Goal: Transaction & Acquisition: Purchase product/service

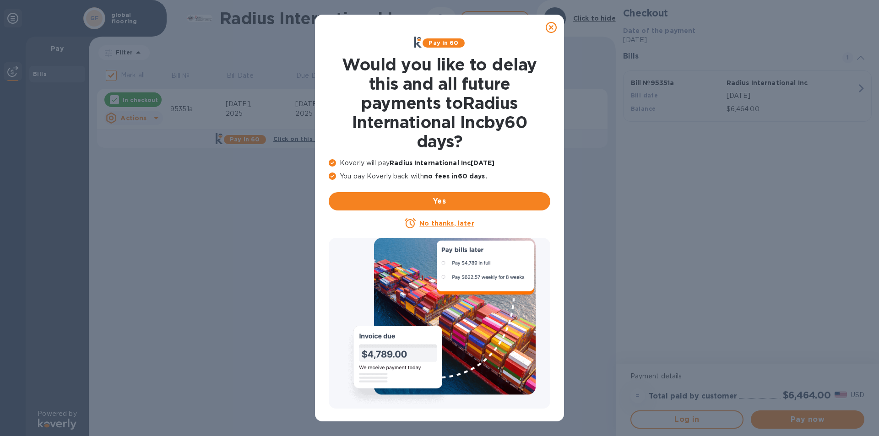
drag, startPoint x: 555, startPoint y: 27, endPoint x: 267, endPoint y: 28, distance: 287.6
click at [555, 27] on icon at bounding box center [551, 27] width 11 height 11
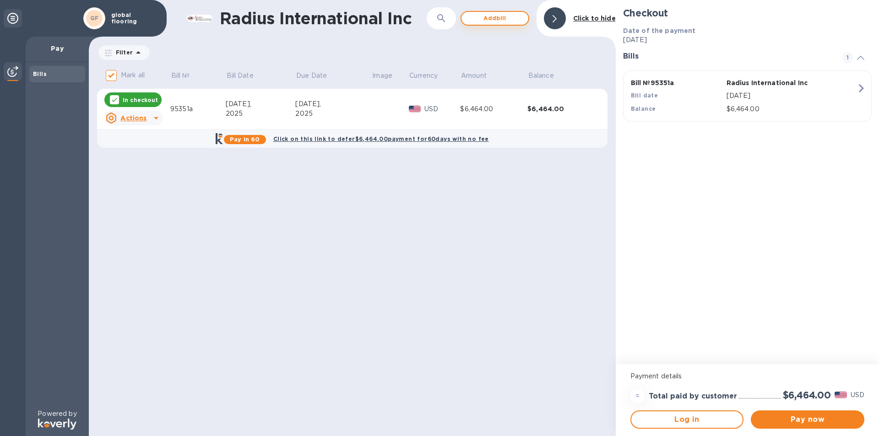
click at [495, 19] on span "Add bill" at bounding box center [495, 18] width 52 height 11
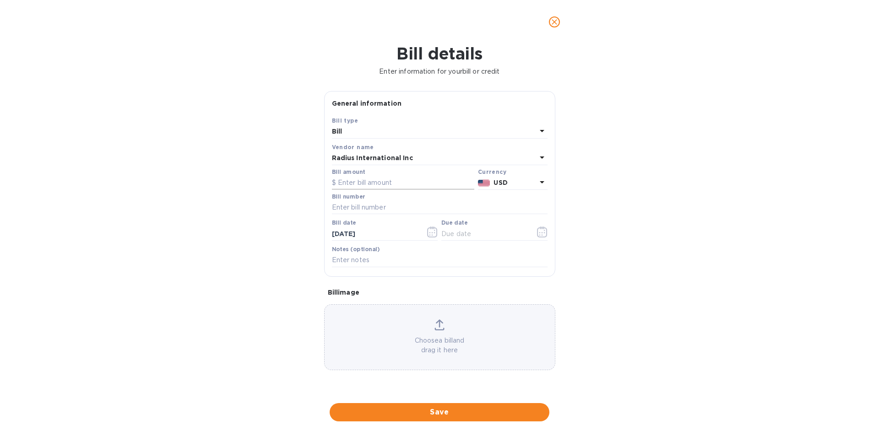
click at [352, 183] on input "text" at bounding box center [403, 183] width 142 height 14
type input "9,855.79"
click at [378, 209] on input "text" at bounding box center [440, 208] width 216 height 14
type input "97093"
click at [461, 234] on input "text" at bounding box center [484, 234] width 87 height 14
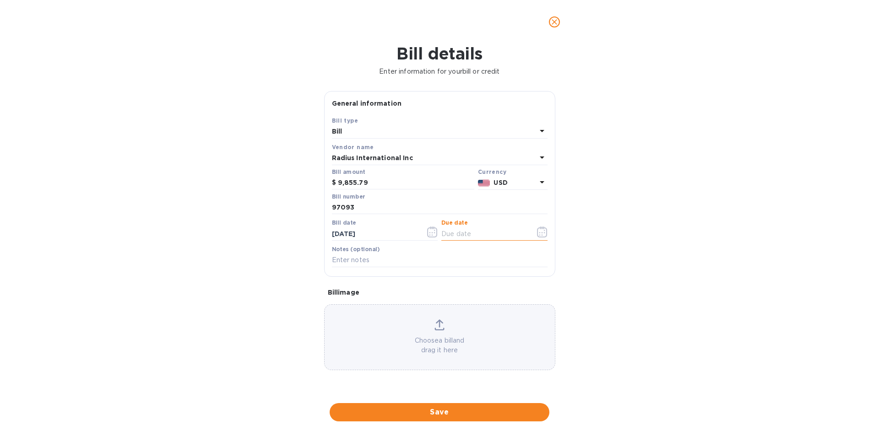
type input "[DATE]"
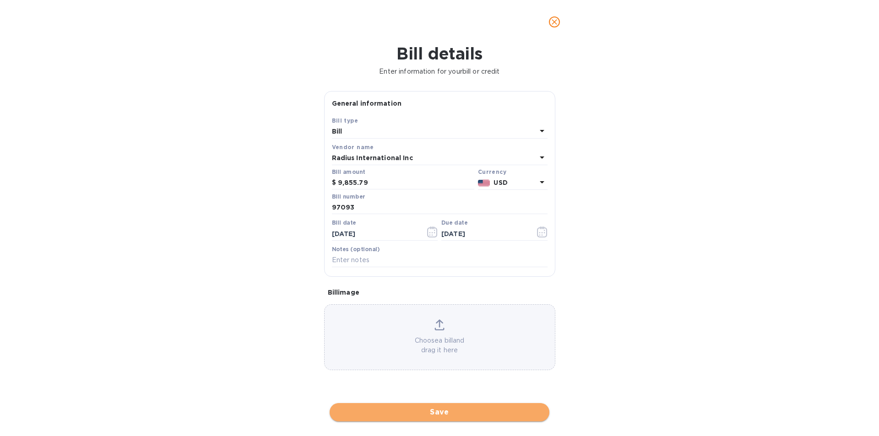
click at [444, 416] on span "Save" at bounding box center [439, 412] width 205 height 11
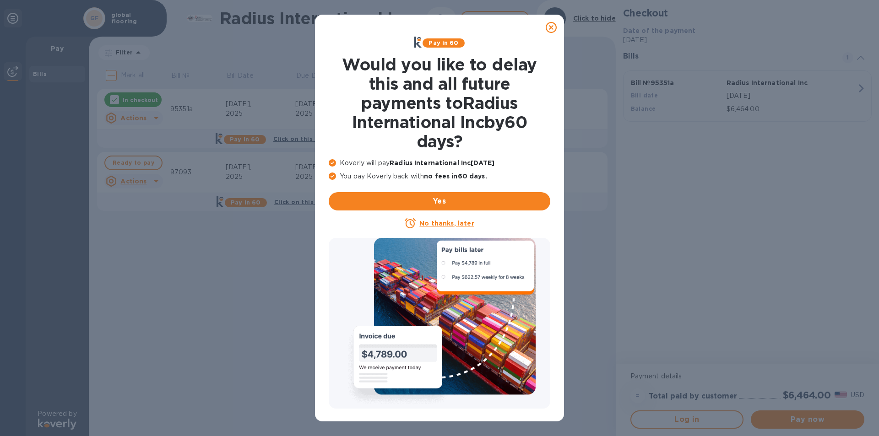
click at [549, 28] on icon at bounding box center [551, 27] width 11 height 11
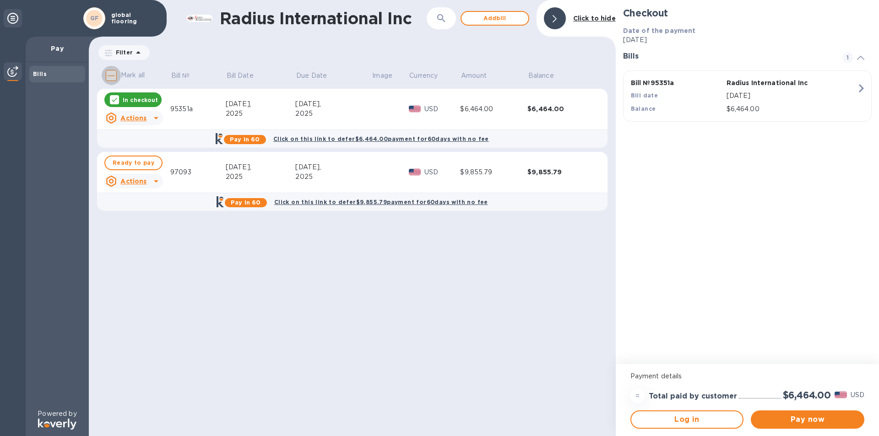
click at [112, 78] on input "Mark all" at bounding box center [111, 75] width 19 height 19
checkbox input "true"
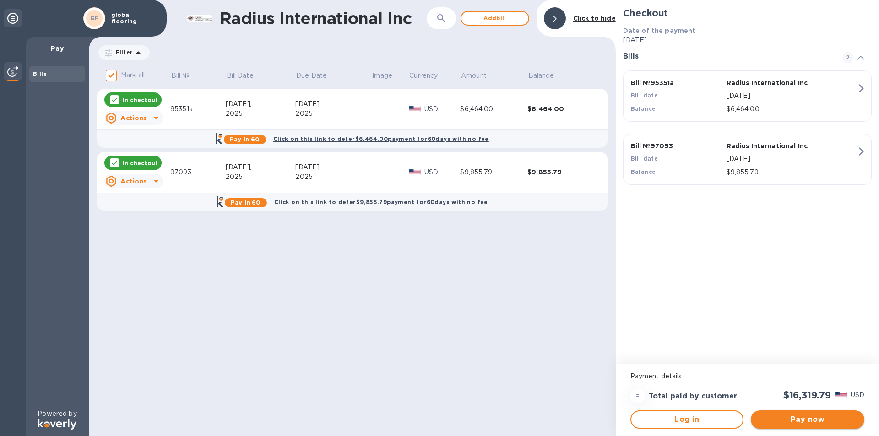
click at [779, 418] on span "Pay now" at bounding box center [807, 419] width 99 height 11
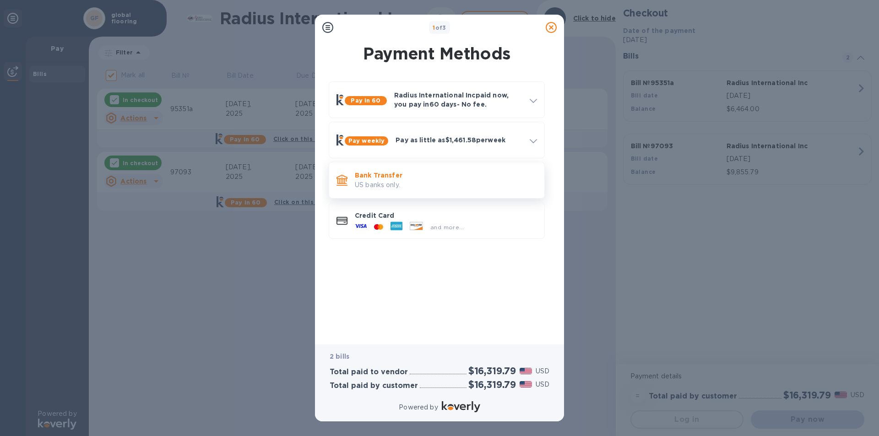
click at [437, 190] on p "US banks only." at bounding box center [446, 185] width 182 height 10
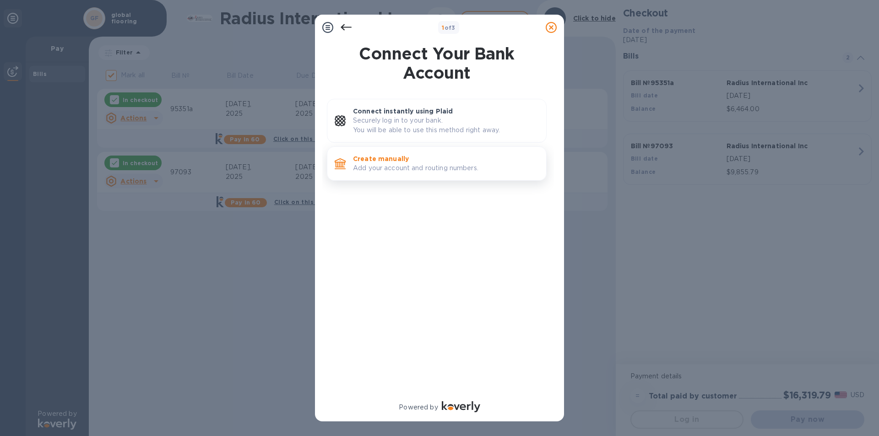
click at [390, 168] on p "Add your account and routing numbers." at bounding box center [446, 168] width 186 height 10
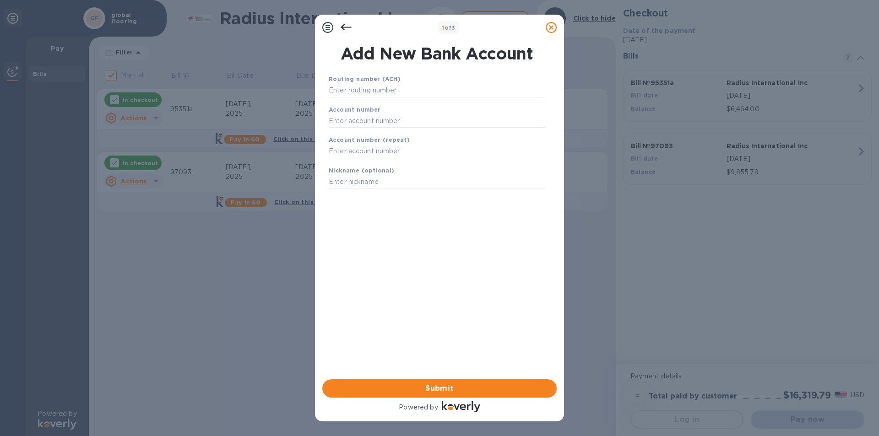
click at [360, 98] on div "Routing number (ACH)" at bounding box center [436, 86] width 223 height 31
click at [359, 94] on input "text" at bounding box center [437, 91] width 216 height 14
type input "011000138"
click at [345, 133] on input "text" at bounding box center [437, 132] width 216 height 14
type input "004613400530"
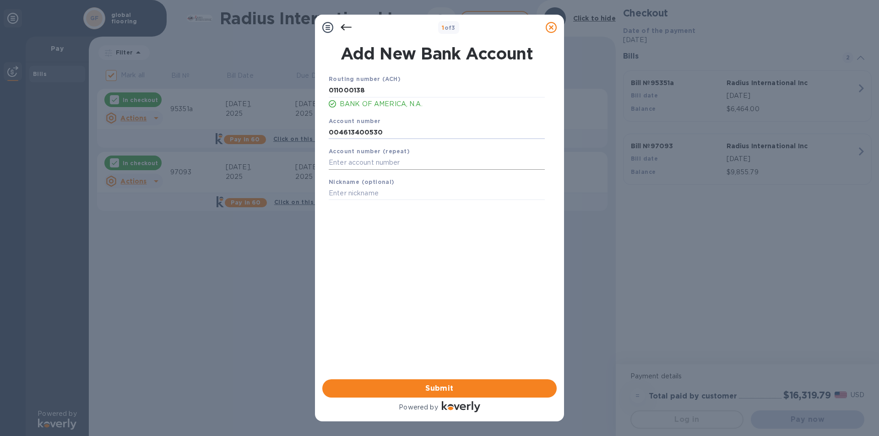
click at [353, 165] on input "text" at bounding box center [437, 163] width 216 height 14
type input "004613400530"
click at [438, 384] on span "Submit" at bounding box center [440, 388] width 220 height 11
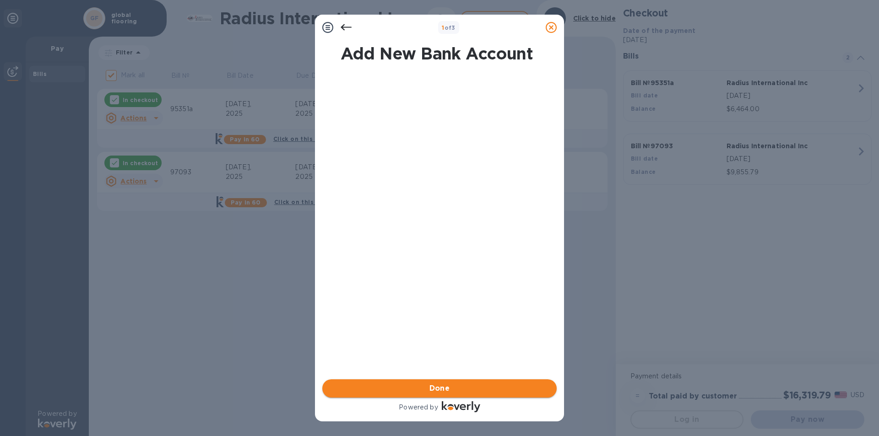
click at [412, 387] on span "Done" at bounding box center [440, 388] width 220 height 11
